Goal: Task Accomplishment & Management: Manage account settings

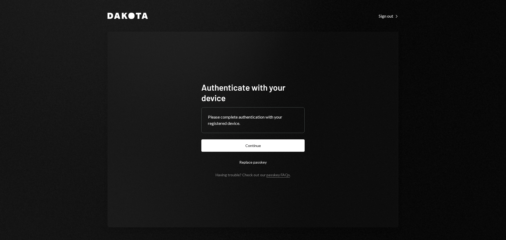
click at [240, 148] on button "Continue" at bounding box center [252, 145] width 103 height 12
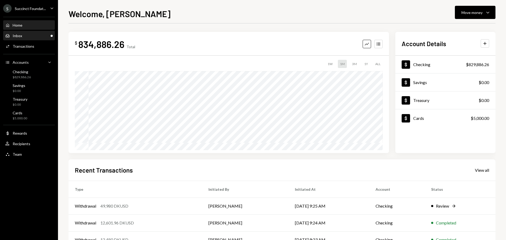
click at [26, 36] on div "Inbox Inbox" at bounding box center [28, 35] width 47 height 5
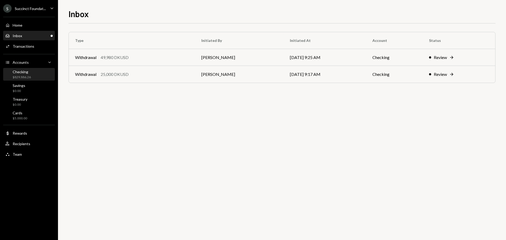
click at [32, 76] on div "Checking $829,886.26" at bounding box center [28, 75] width 47 height 10
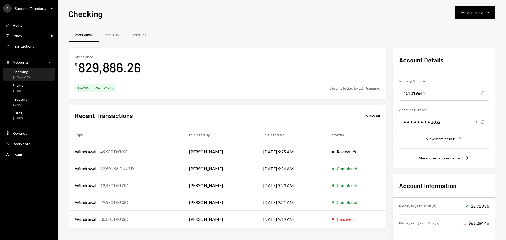
click at [30, 10] on div "Succinct Foundat..." at bounding box center [30, 8] width 31 height 4
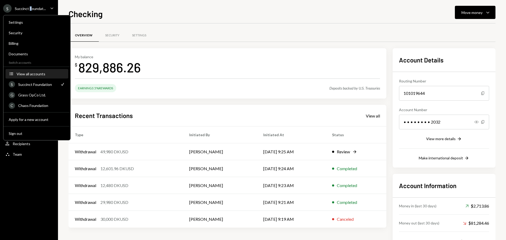
click at [39, 72] on div "View all accounts" at bounding box center [41, 74] width 48 height 4
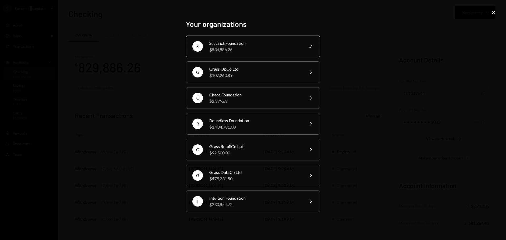
click at [233, 117] on div "Boundless Foundation" at bounding box center [255, 120] width 92 height 6
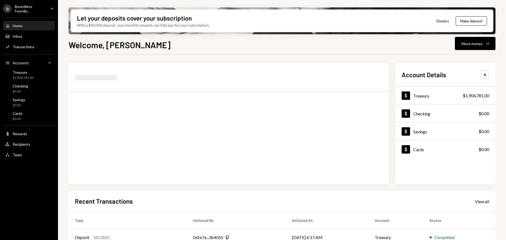
scroll to position [52, 0]
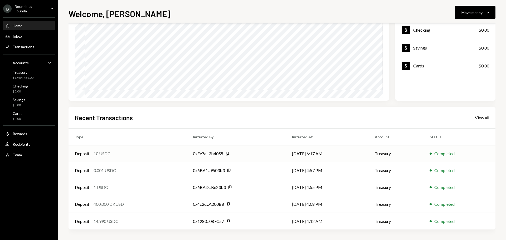
click at [265, 153] on div "0xEe7a...3b4055 Copy" at bounding box center [236, 153] width 87 height 6
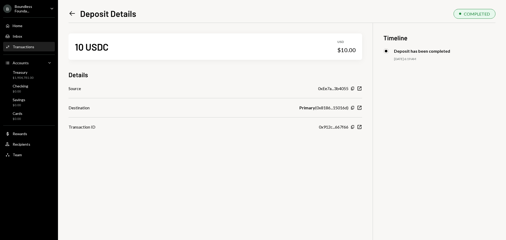
click at [75, 16] on icon "Left Arrow" at bounding box center [71, 13] width 7 height 7
